Goal: Transaction & Acquisition: Obtain resource

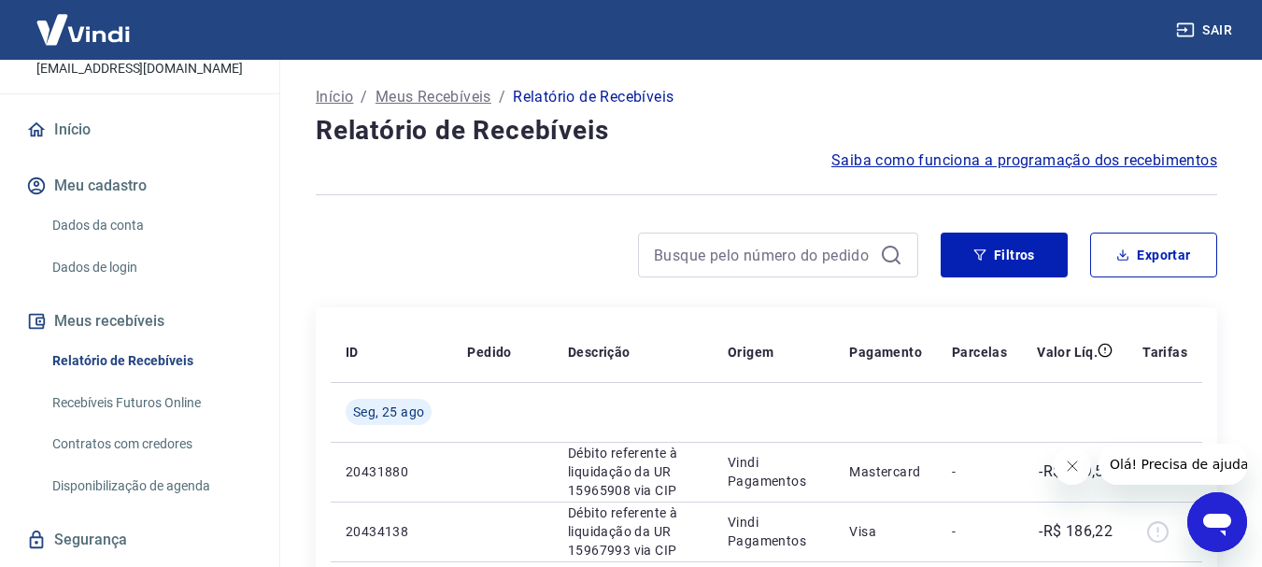
scroll to position [194, 0]
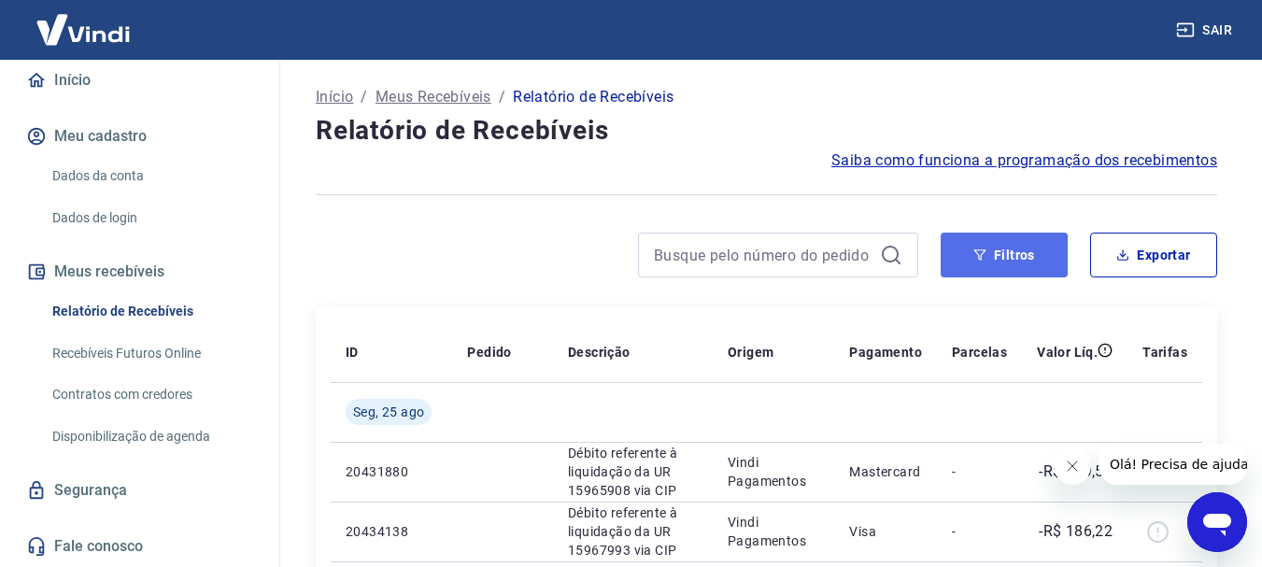
click at [982, 264] on button "Filtros" at bounding box center [1004, 255] width 127 height 45
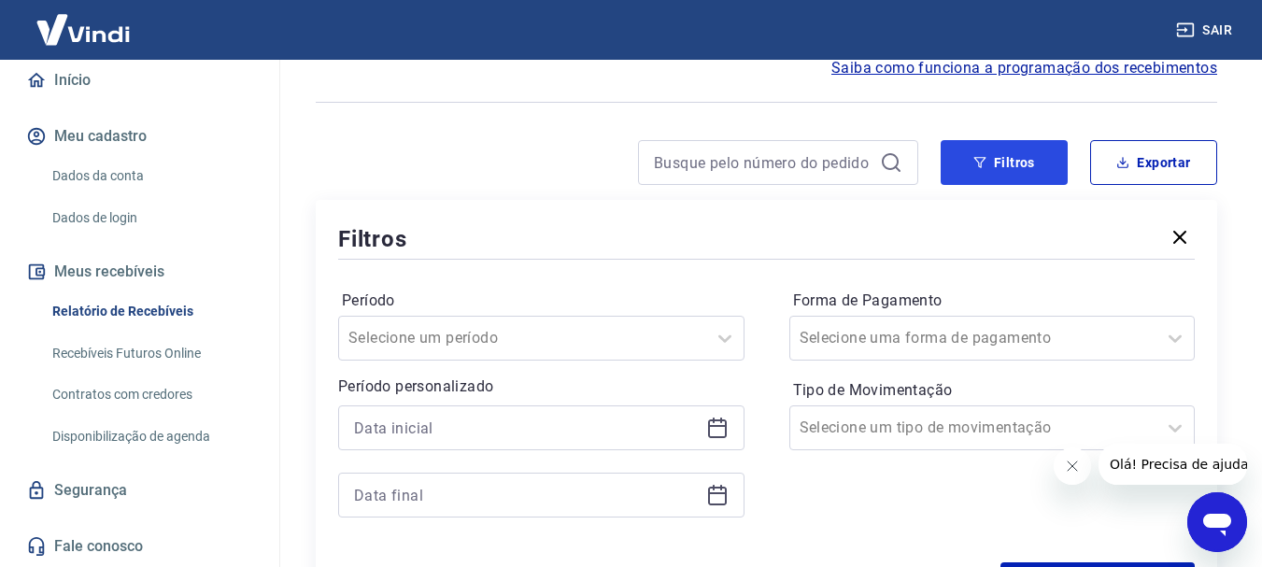
scroll to position [93, 0]
click at [706, 423] on icon at bounding box center [717, 427] width 22 height 22
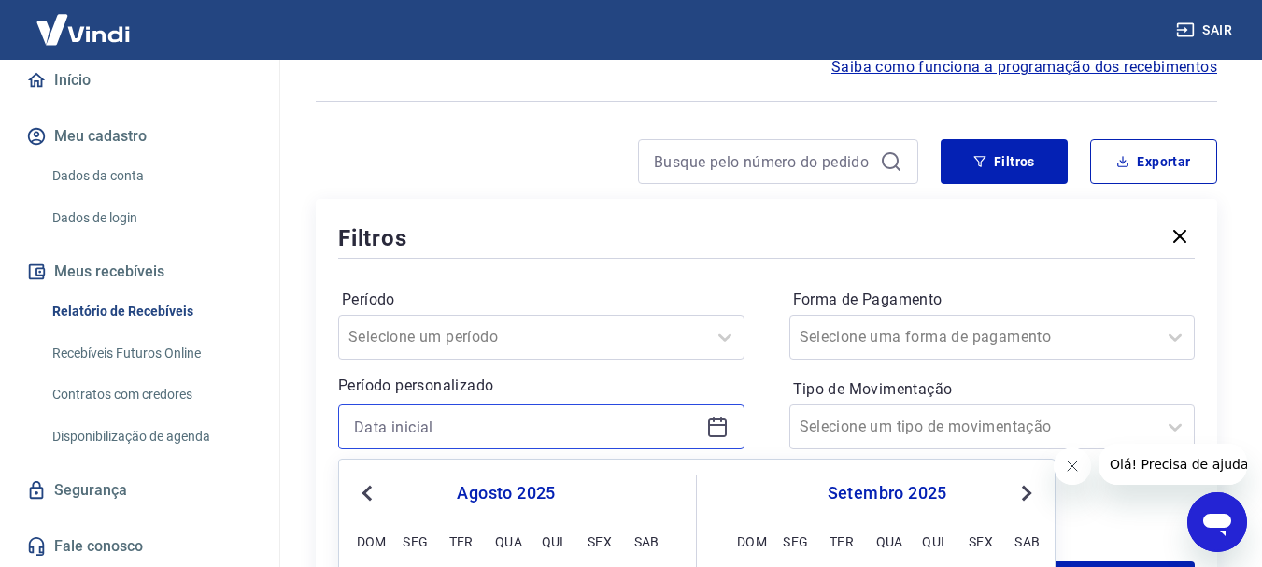
scroll to position [374, 0]
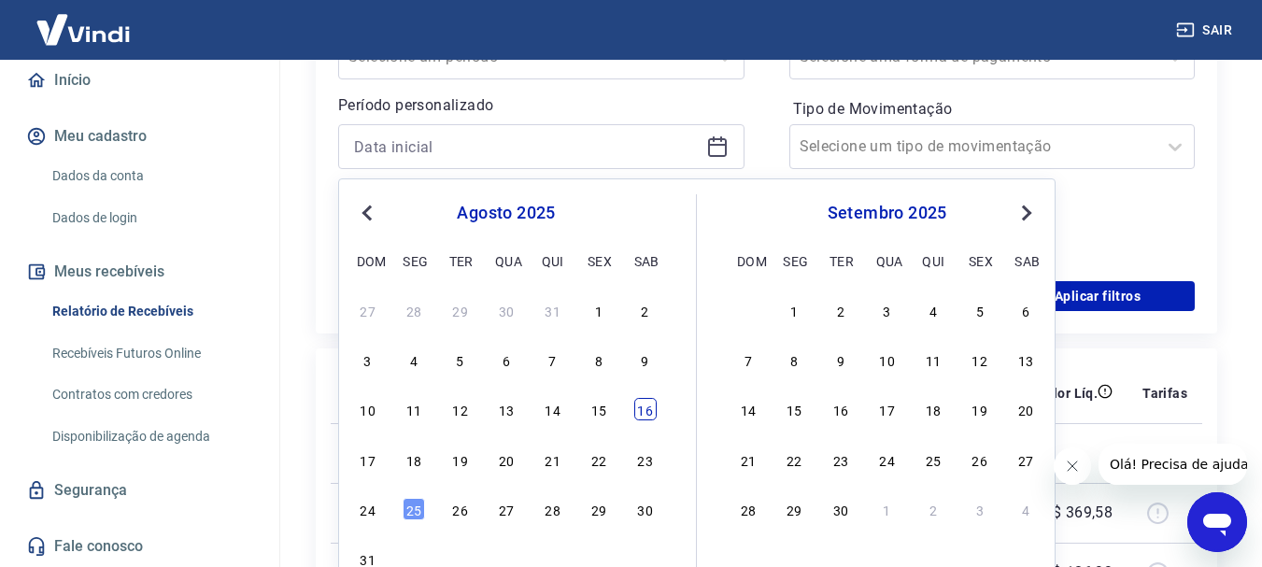
click at [646, 410] on div "16" at bounding box center [645, 409] width 22 height 22
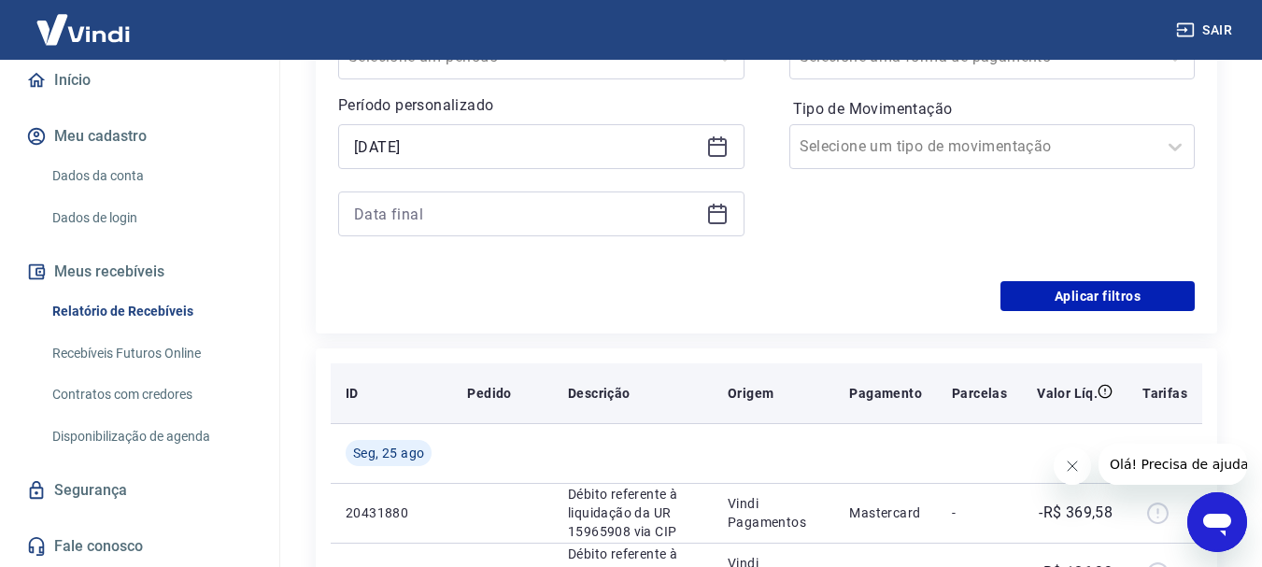
type input "[DATE]"
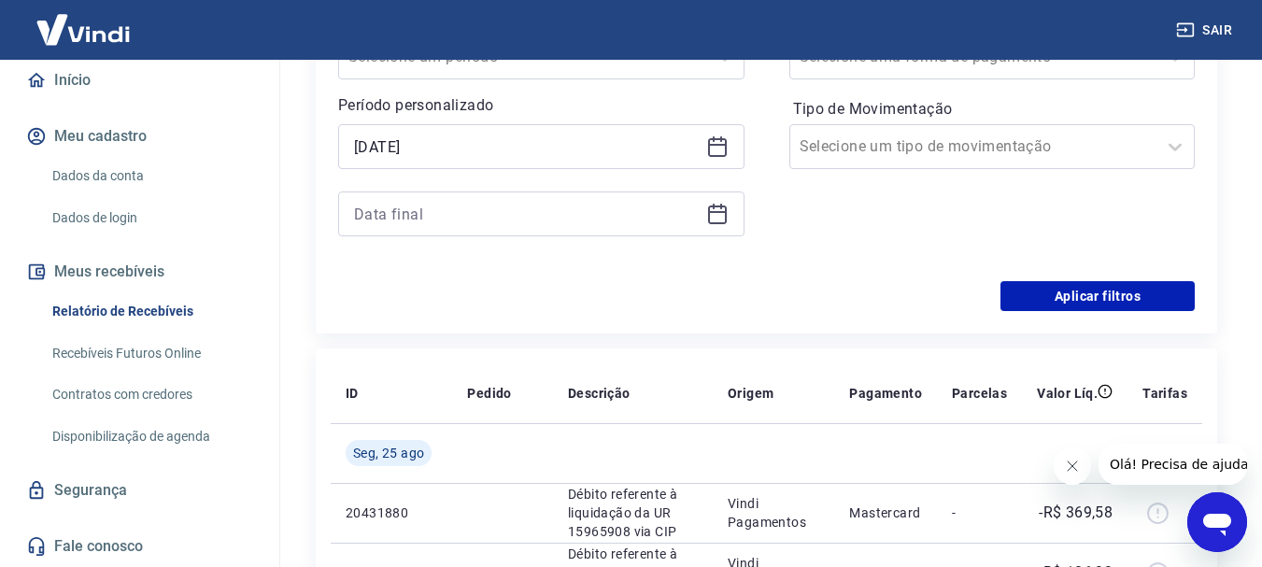
click at [715, 216] on icon at bounding box center [717, 214] width 22 height 22
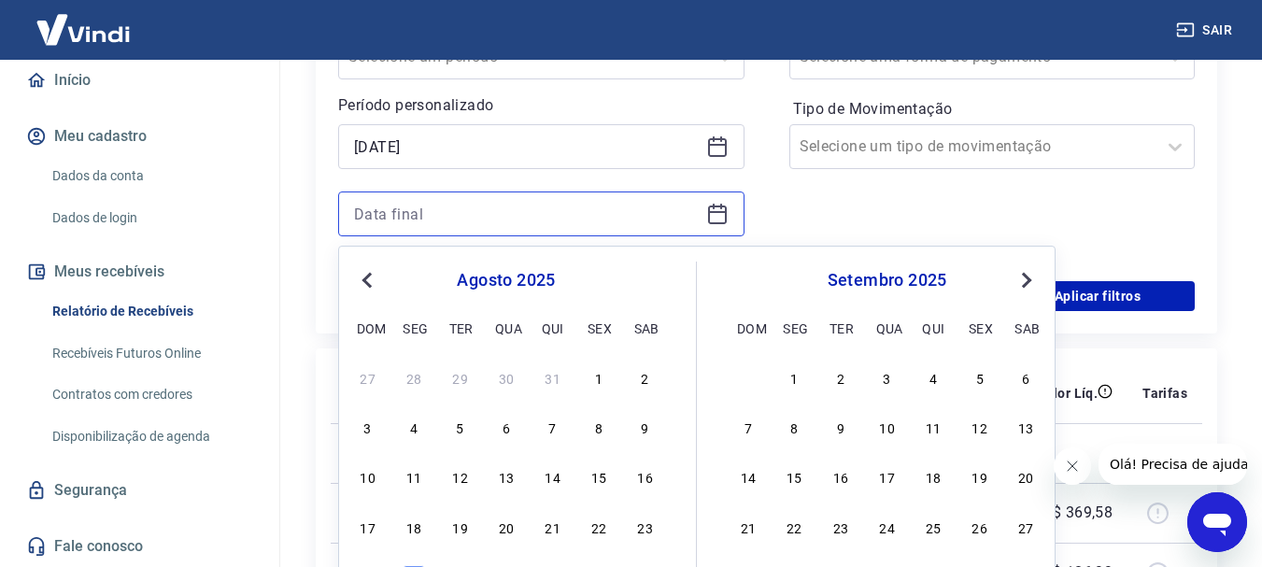
scroll to position [654, 0]
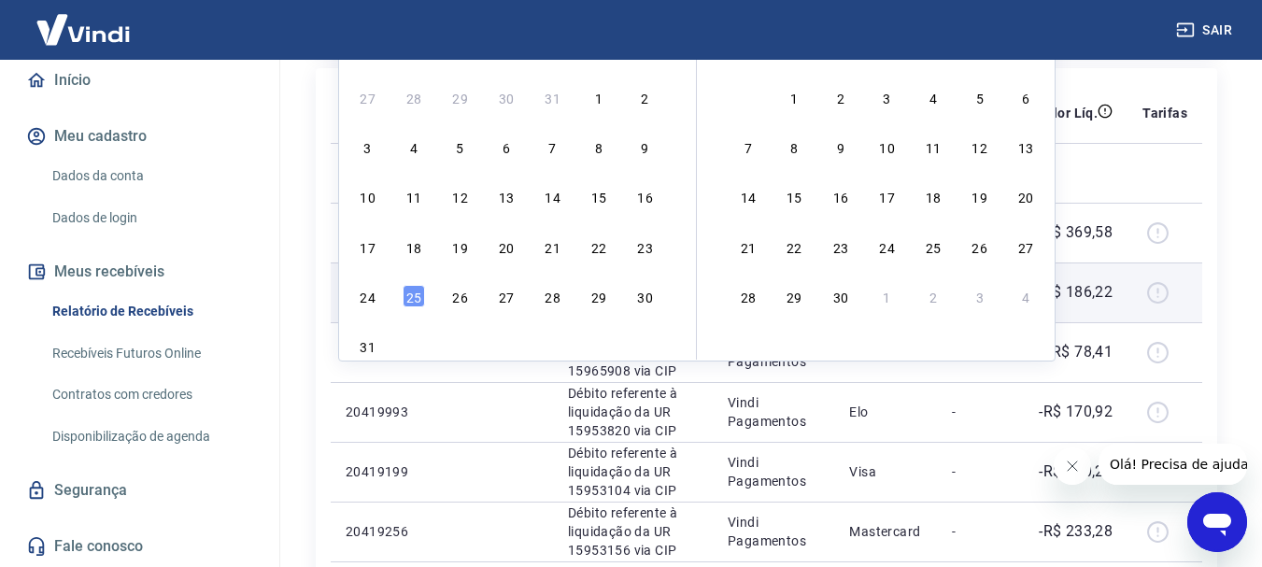
click at [416, 302] on div "25" at bounding box center [414, 296] width 22 height 22
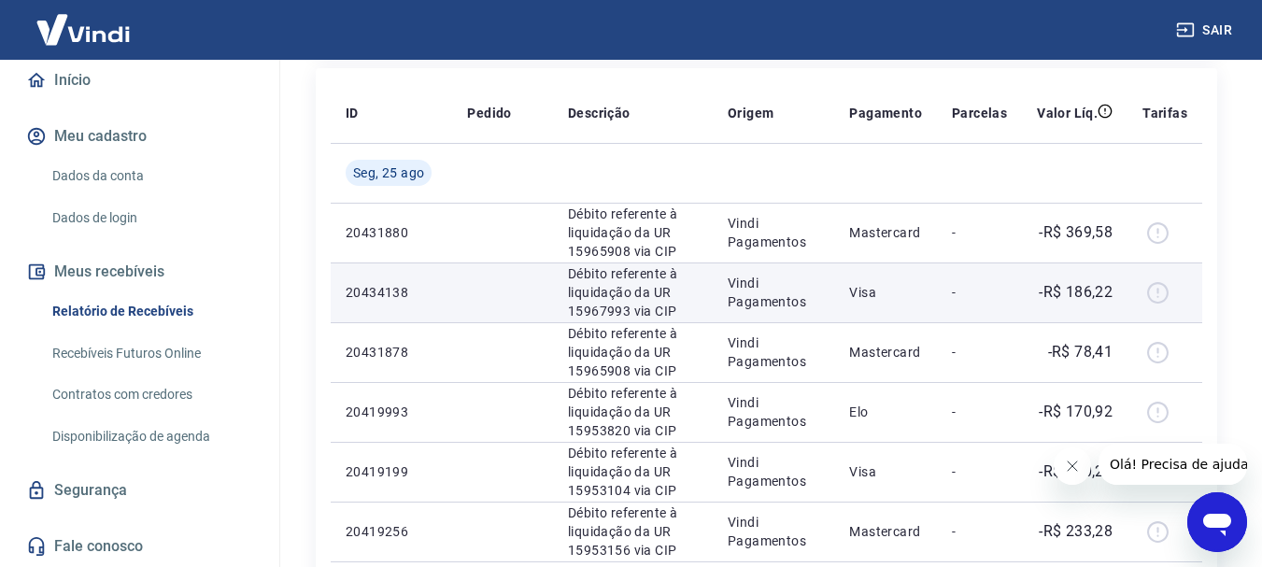
click at [416, 299] on p "20434138" at bounding box center [392, 292] width 92 height 19
type input "[DATE]"
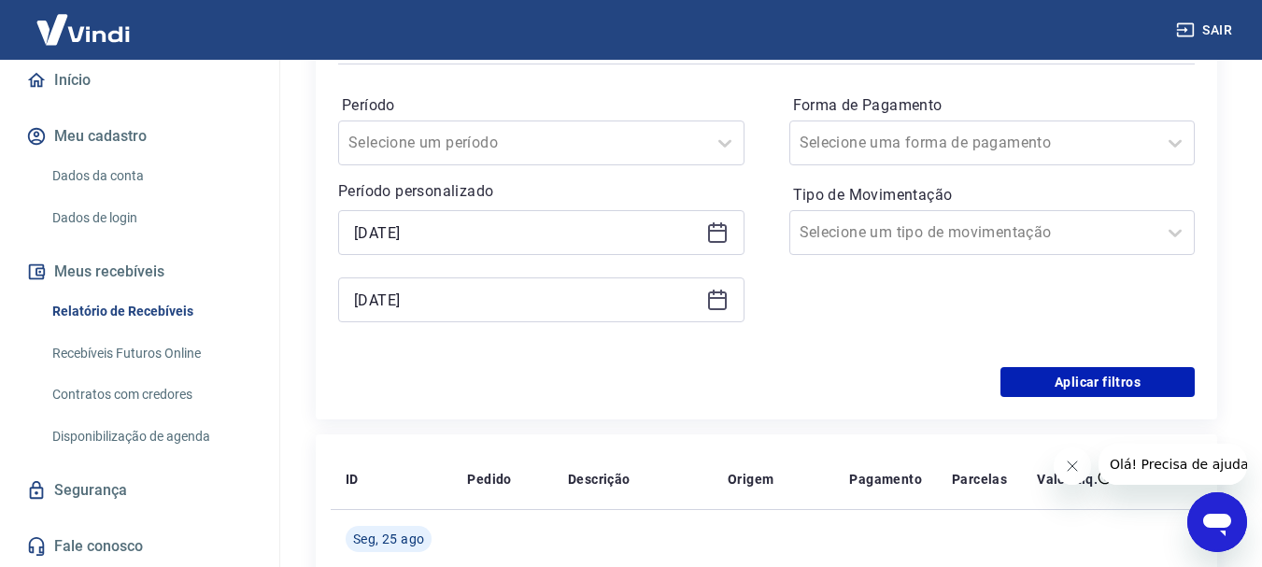
scroll to position [280, 0]
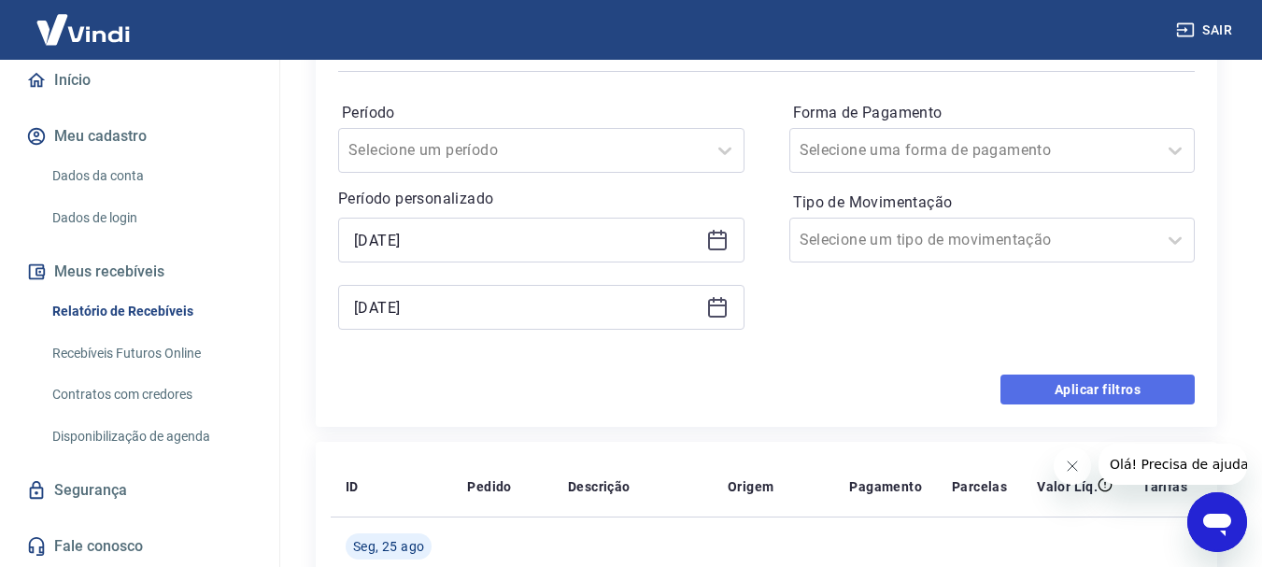
click at [1044, 390] on button "Aplicar filtros" at bounding box center [1098, 390] width 194 height 30
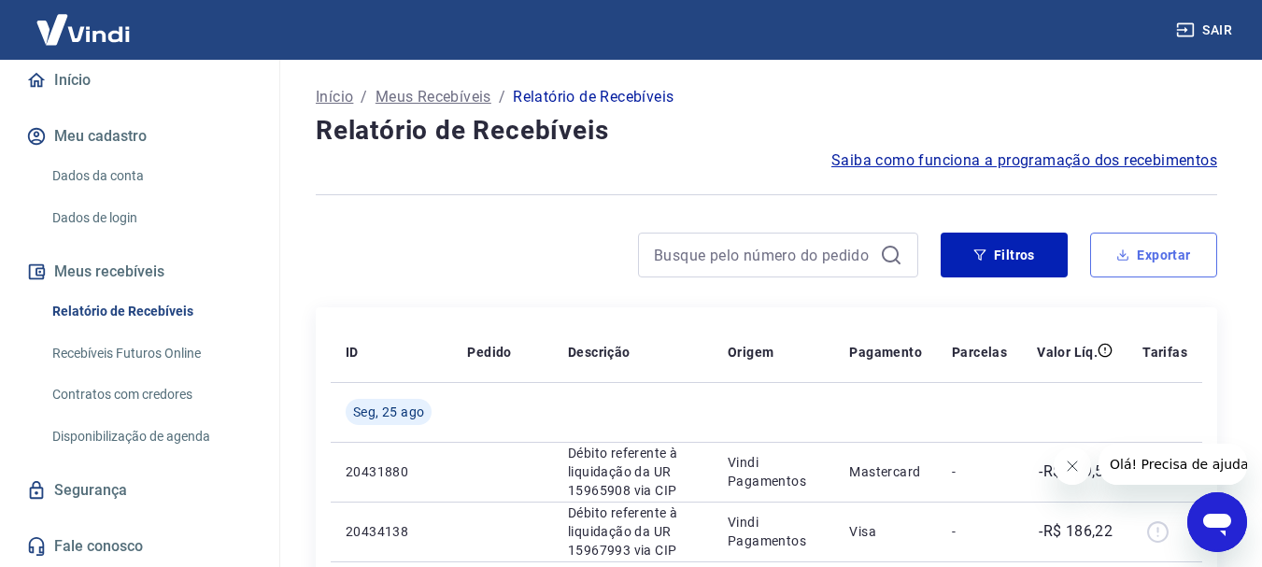
click at [1166, 246] on button "Exportar" at bounding box center [1153, 255] width 127 height 45
type input "[DATE]"
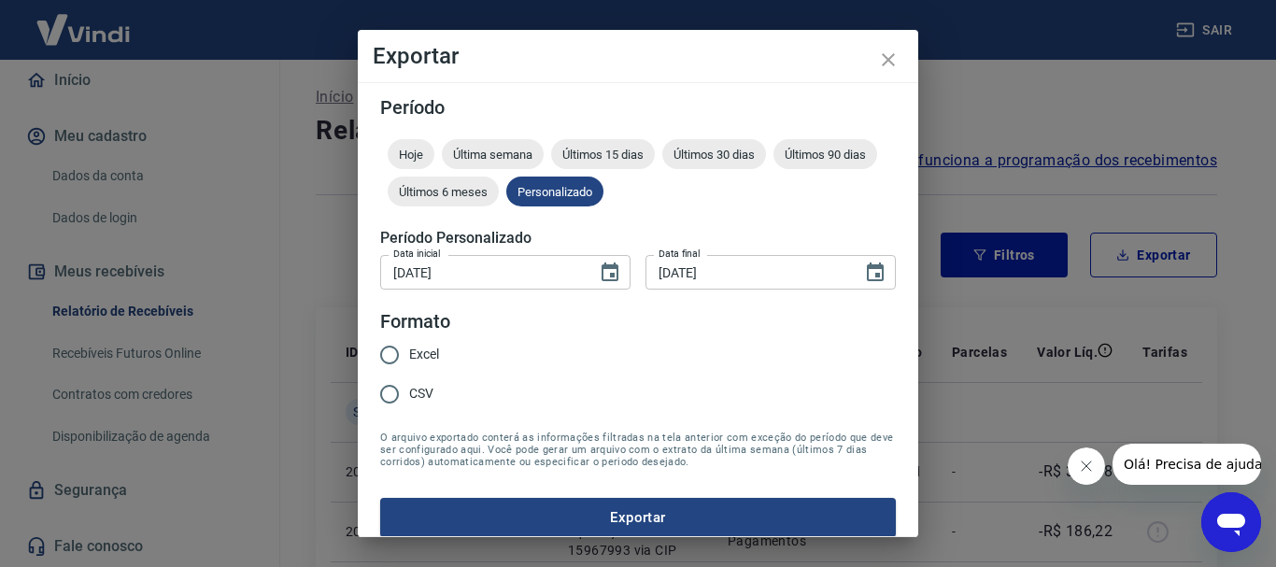
click at [401, 349] on input "Excel" at bounding box center [389, 354] width 39 height 39
radio input "true"
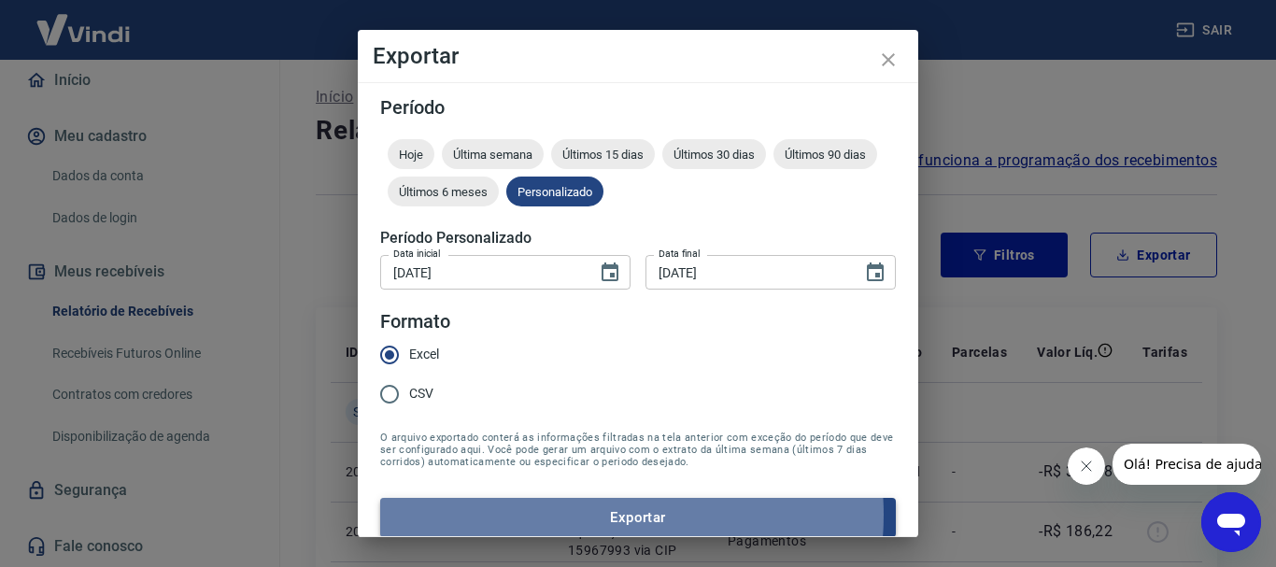
click at [595, 515] on button "Exportar" at bounding box center [638, 517] width 516 height 39
